Goal: Use online tool/utility: Utilize a website feature to perform a specific function

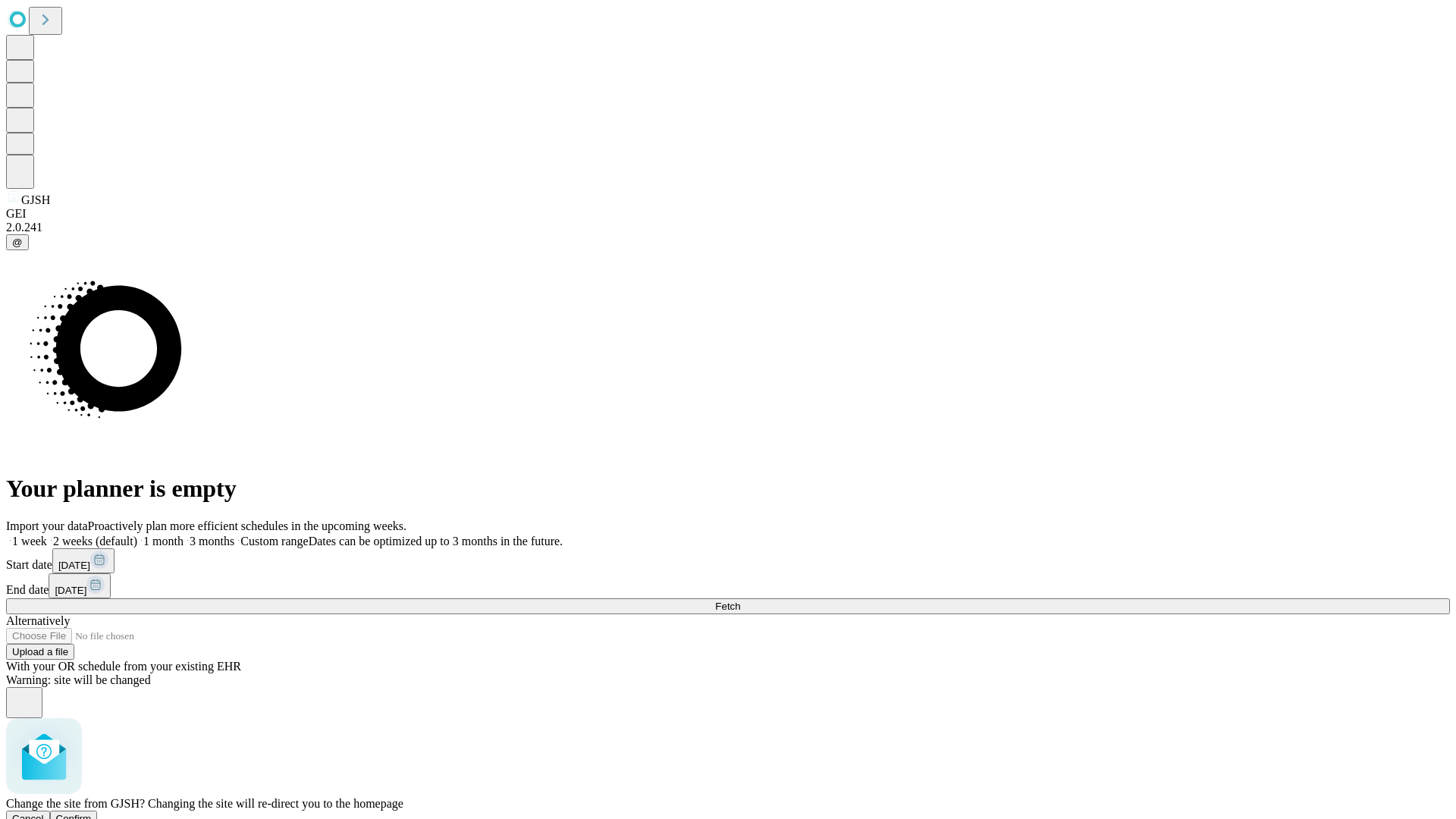
click at [92, 814] on span "Confirm" at bounding box center [73, 819] width 35 height 12
click at [137, 535] on label "2 weeks (default)" at bounding box center [92, 541] width 91 height 13
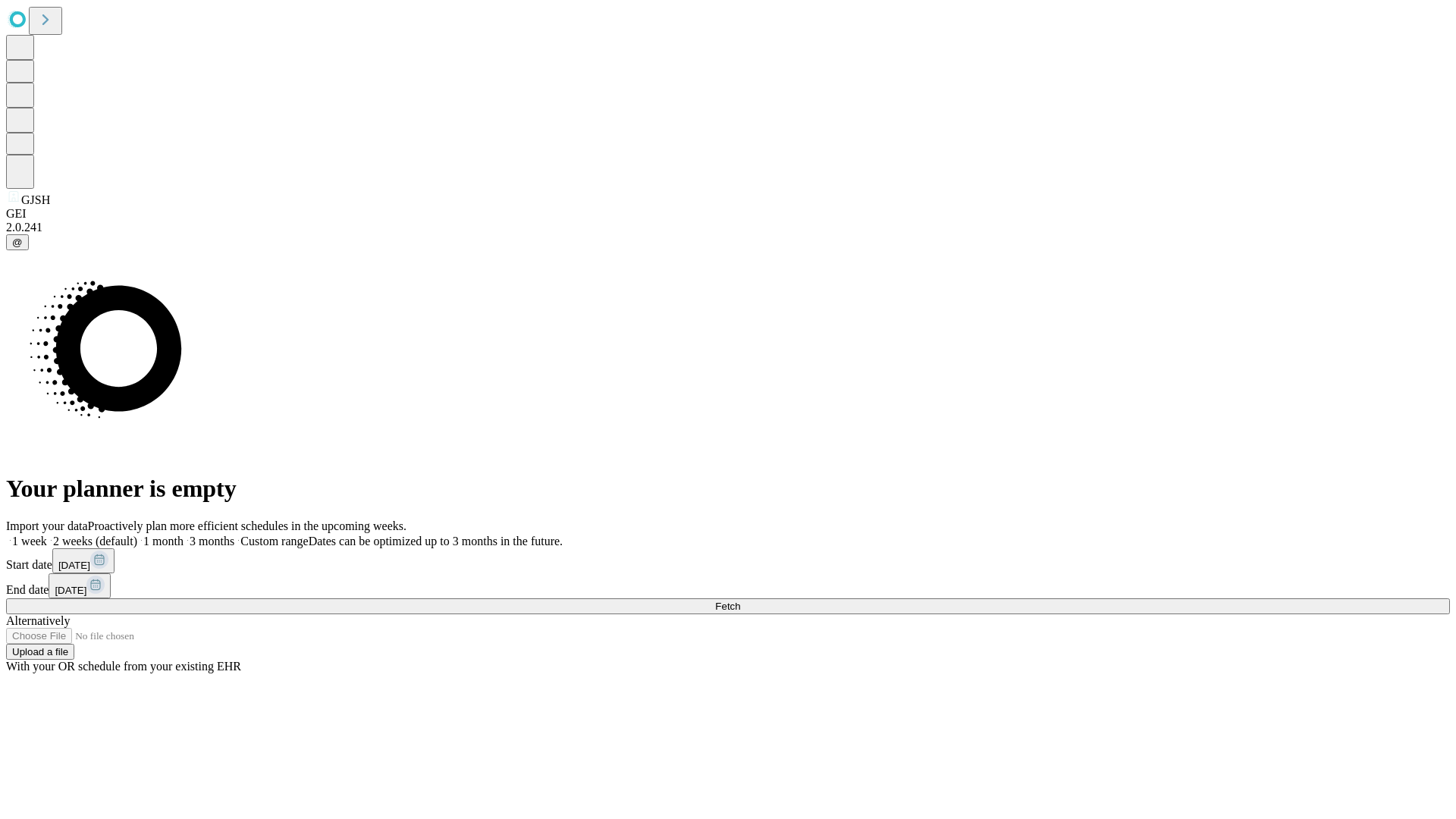
click at [740, 600] on span "Fetch" at bounding box center [728, 606] width 25 height 12
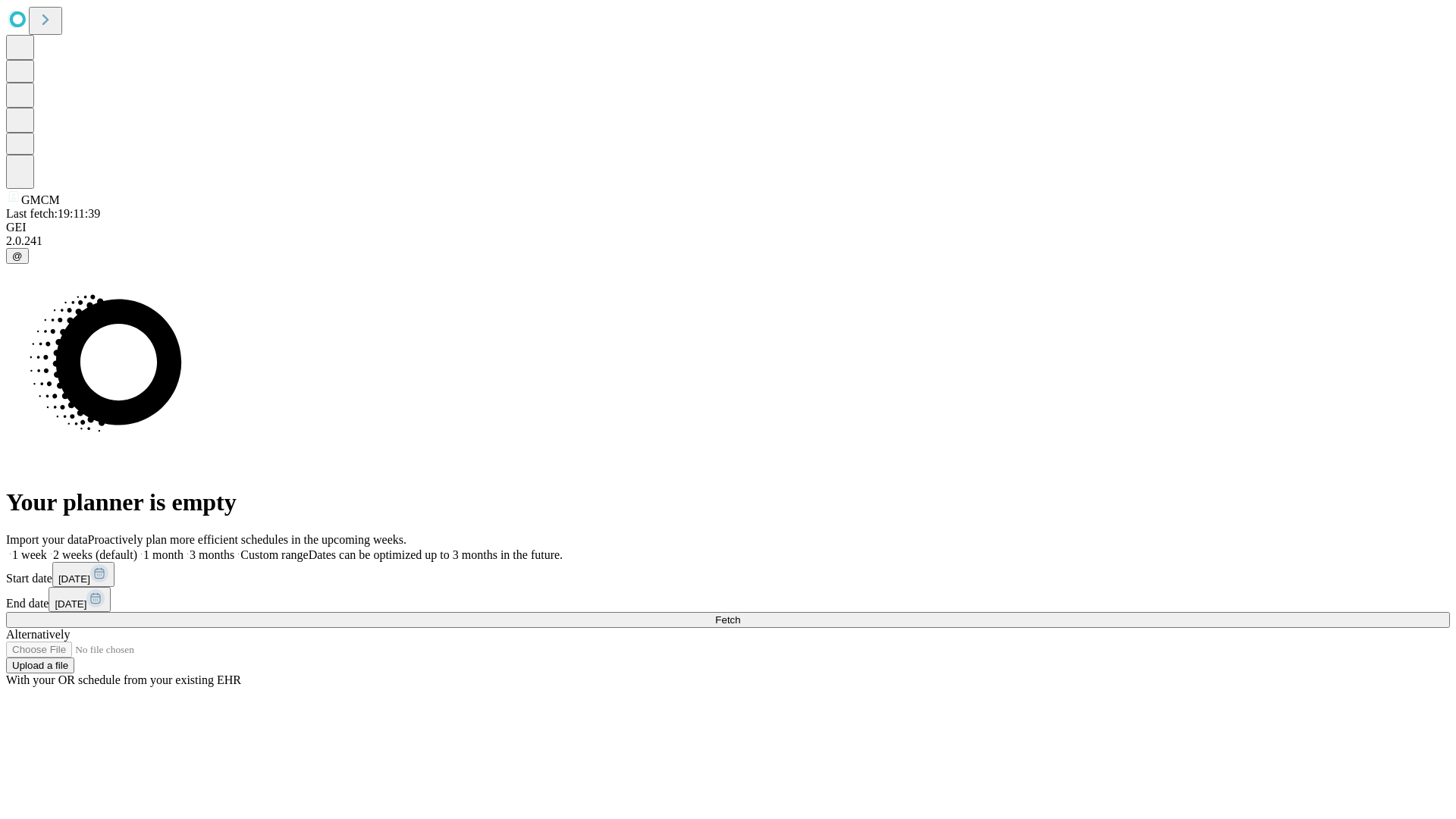
click at [137, 549] on label "2 weeks (default)" at bounding box center [92, 555] width 91 height 13
click at [740, 615] on span "Fetch" at bounding box center [728, 620] width 25 height 12
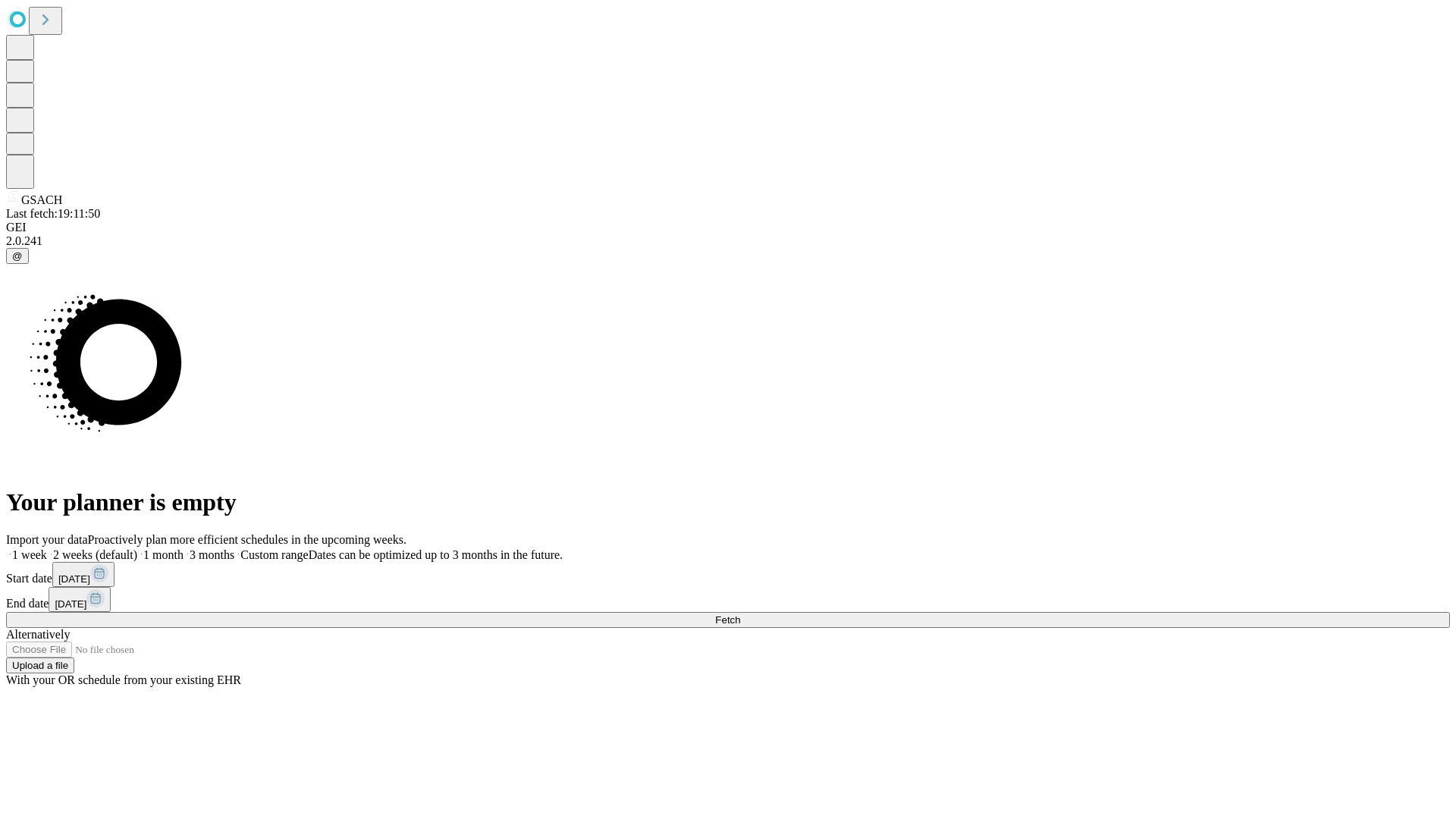
click at [137, 549] on label "2 weeks (default)" at bounding box center [92, 555] width 91 height 13
click at [740, 615] on span "Fetch" at bounding box center [728, 620] width 25 height 12
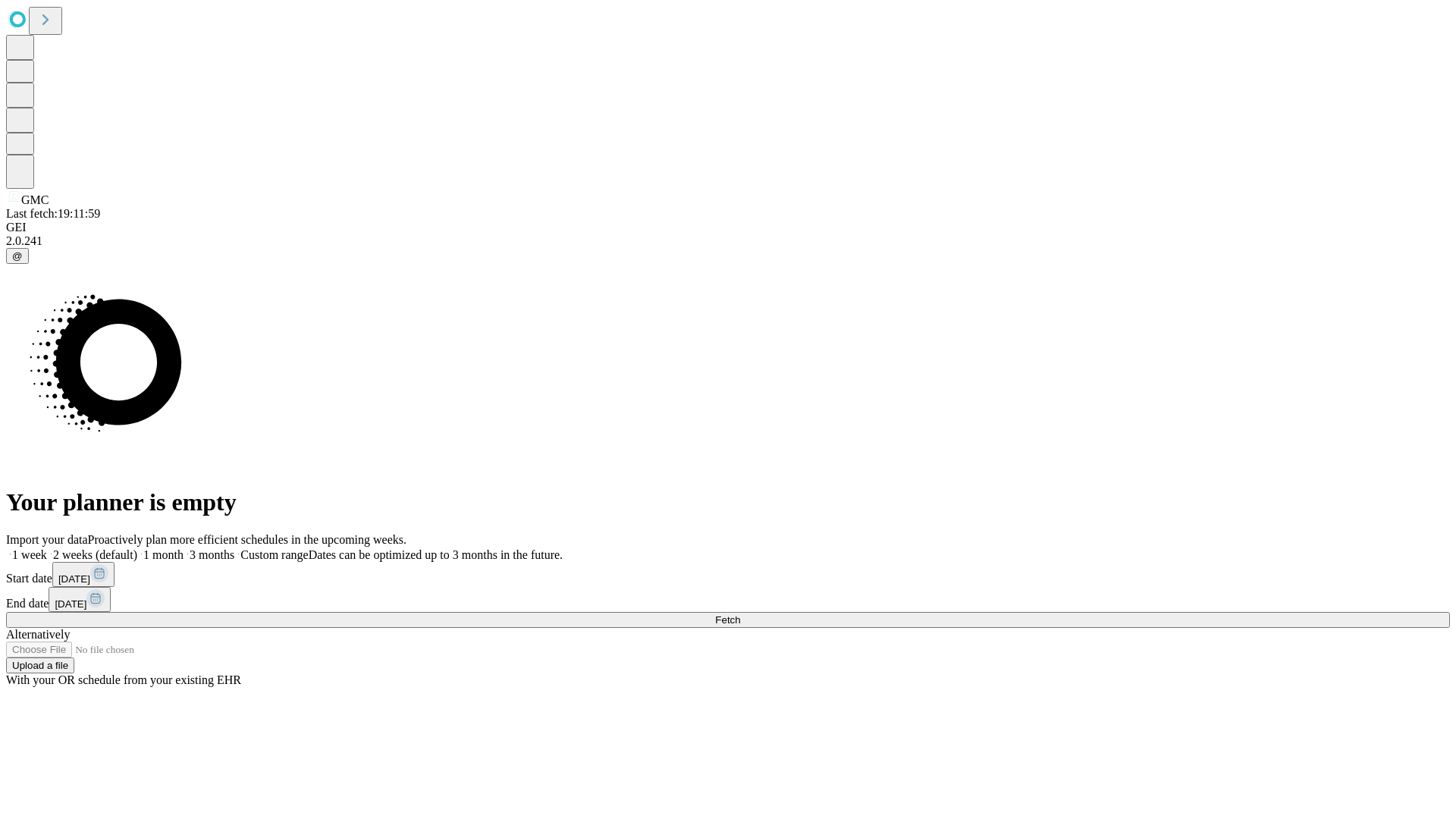
click at [137, 549] on label "2 weeks (default)" at bounding box center [92, 555] width 91 height 13
click at [740, 615] on span "Fetch" at bounding box center [728, 620] width 25 height 12
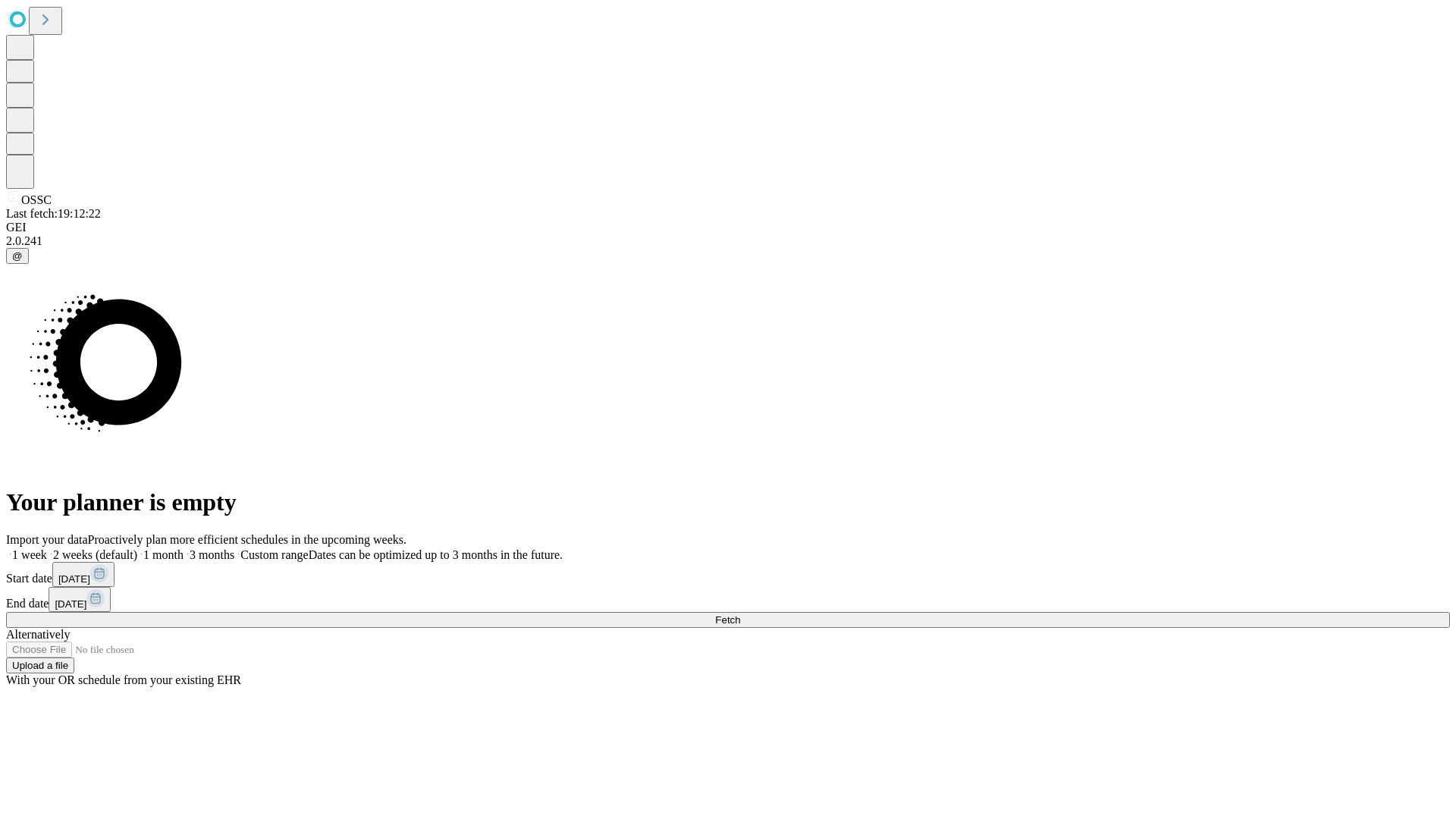
click at [137, 549] on label "2 weeks (default)" at bounding box center [92, 555] width 91 height 13
click at [740, 615] on span "Fetch" at bounding box center [728, 620] width 25 height 12
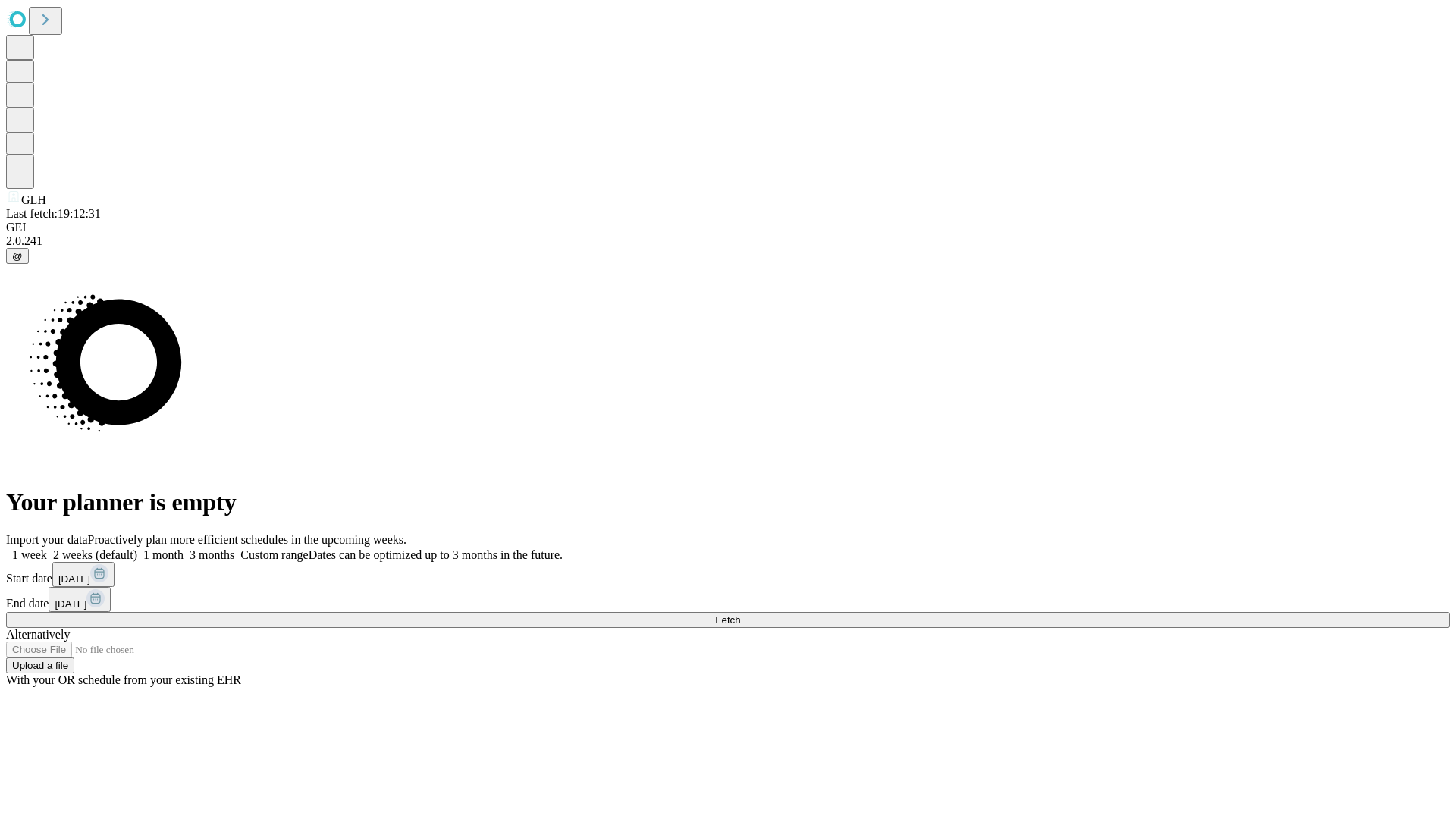
click at [137, 549] on label "2 weeks (default)" at bounding box center [92, 555] width 91 height 13
click at [740, 615] on span "Fetch" at bounding box center [728, 620] width 25 height 12
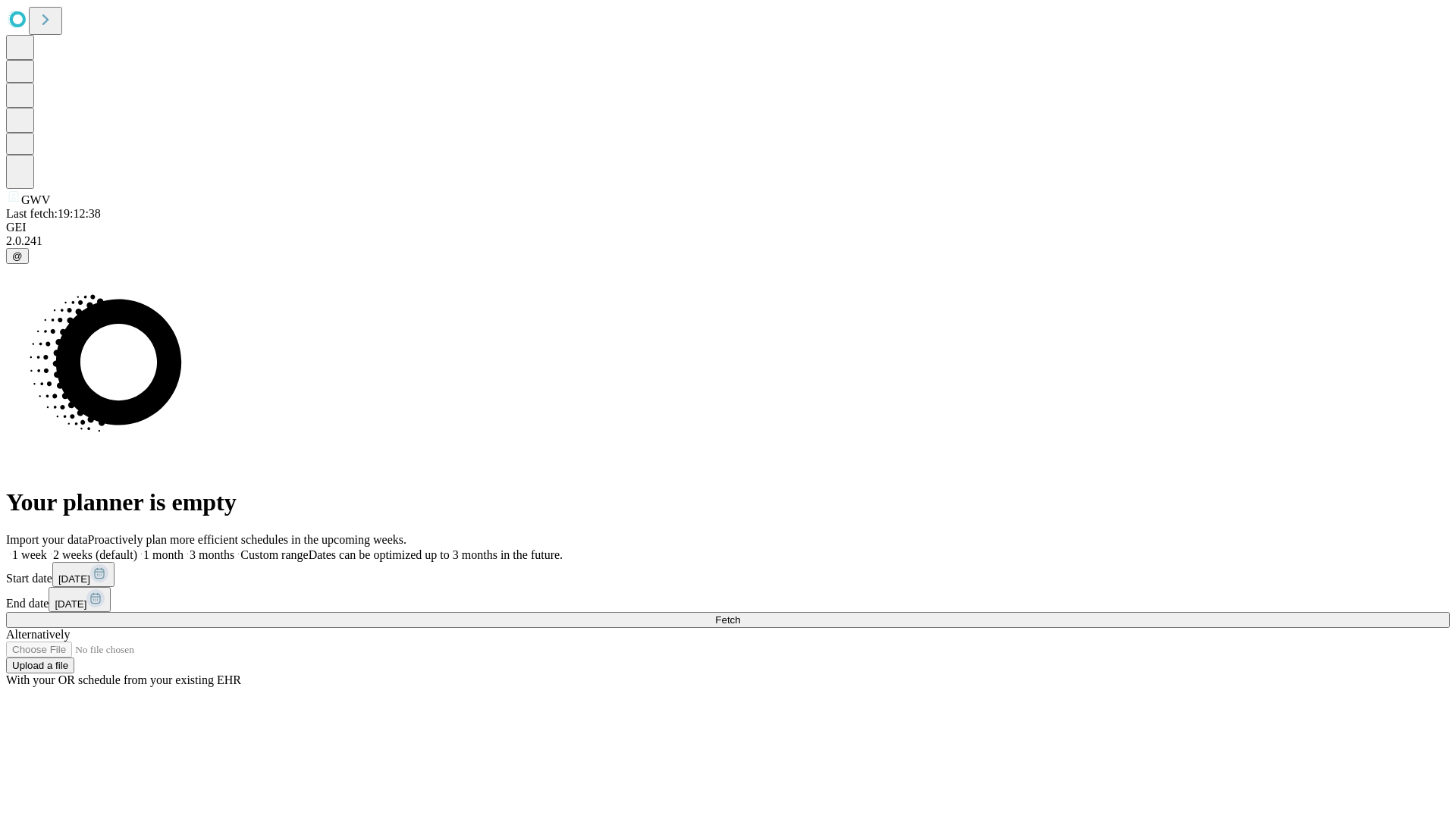
click at [137, 549] on label "2 weeks (default)" at bounding box center [92, 555] width 91 height 13
click at [740, 615] on span "Fetch" at bounding box center [728, 620] width 25 height 12
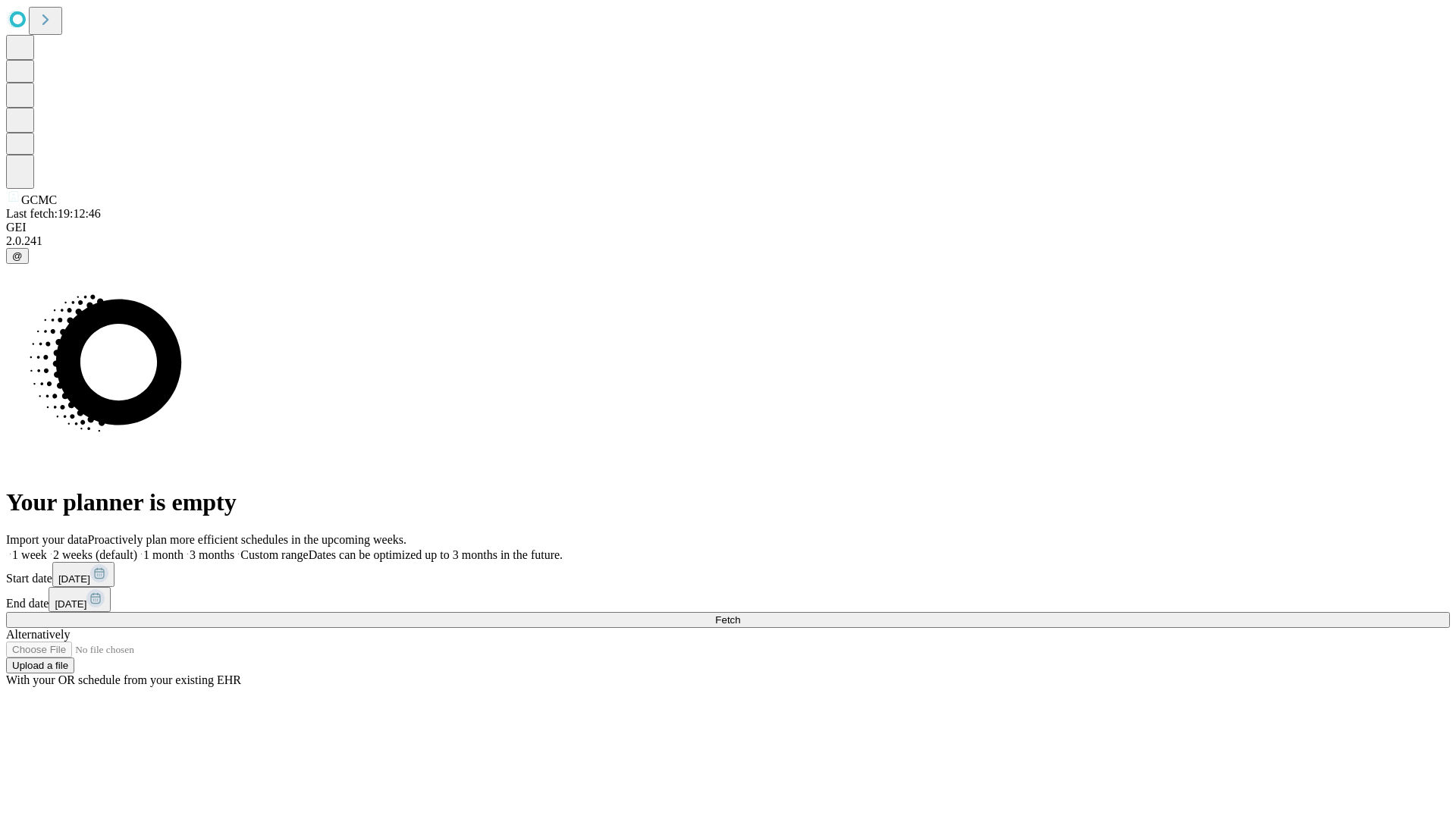
click at [137, 549] on label "2 weeks (default)" at bounding box center [92, 555] width 91 height 13
click at [740, 615] on span "Fetch" at bounding box center [728, 620] width 25 height 12
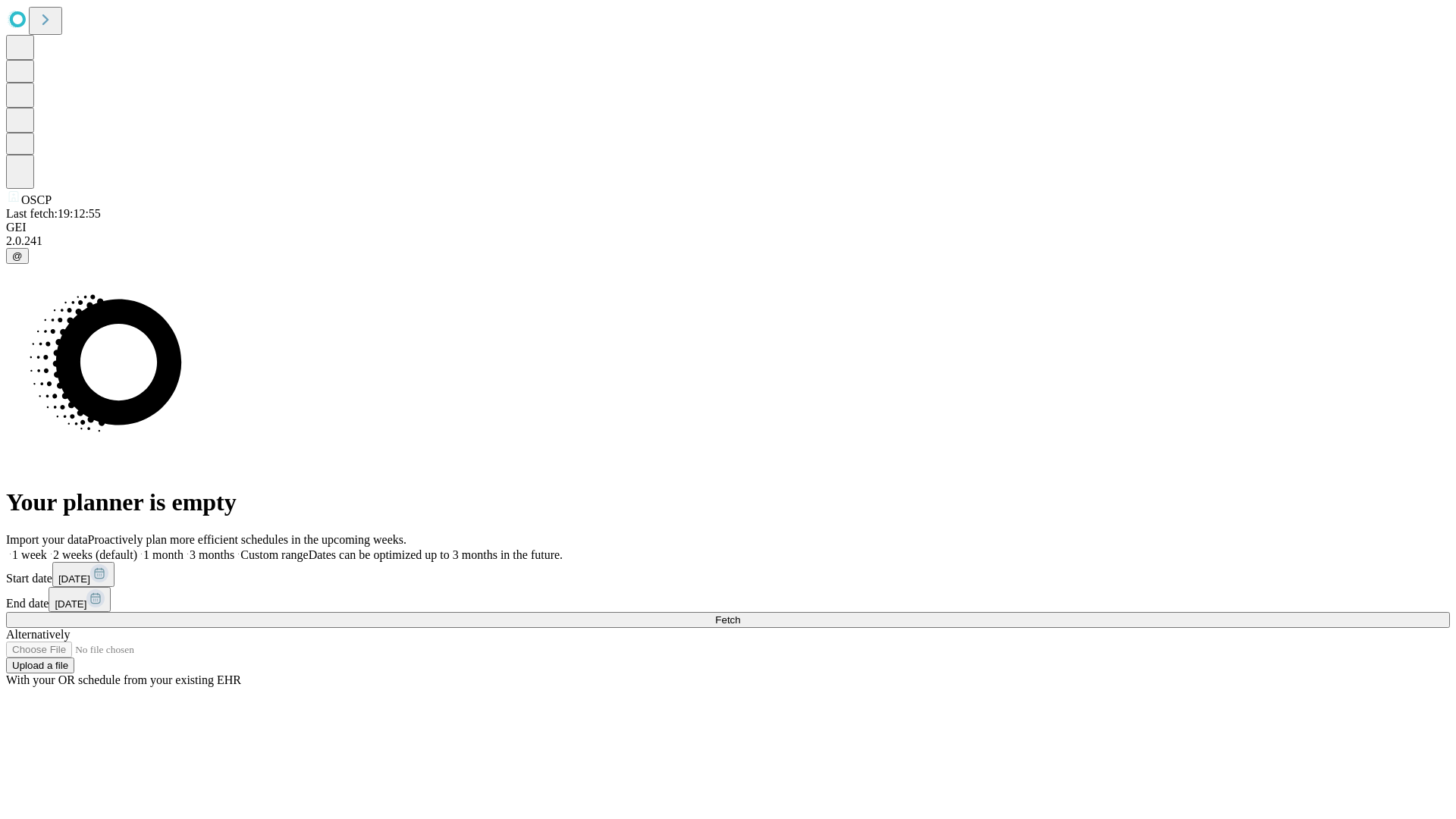
click at [137, 549] on label "2 weeks (default)" at bounding box center [92, 555] width 91 height 13
click at [740, 615] on span "Fetch" at bounding box center [728, 620] width 25 height 12
